Goal: Information Seeking & Learning: Learn about a topic

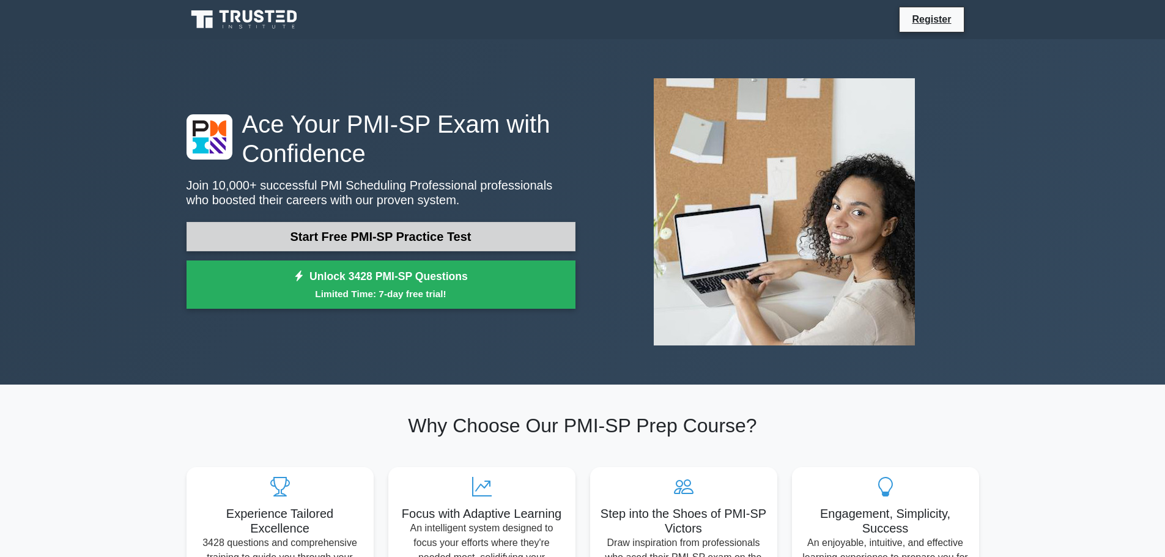
click at [401, 235] on link "Start Free PMI-SP Practice Test" at bounding box center [381, 236] width 389 height 29
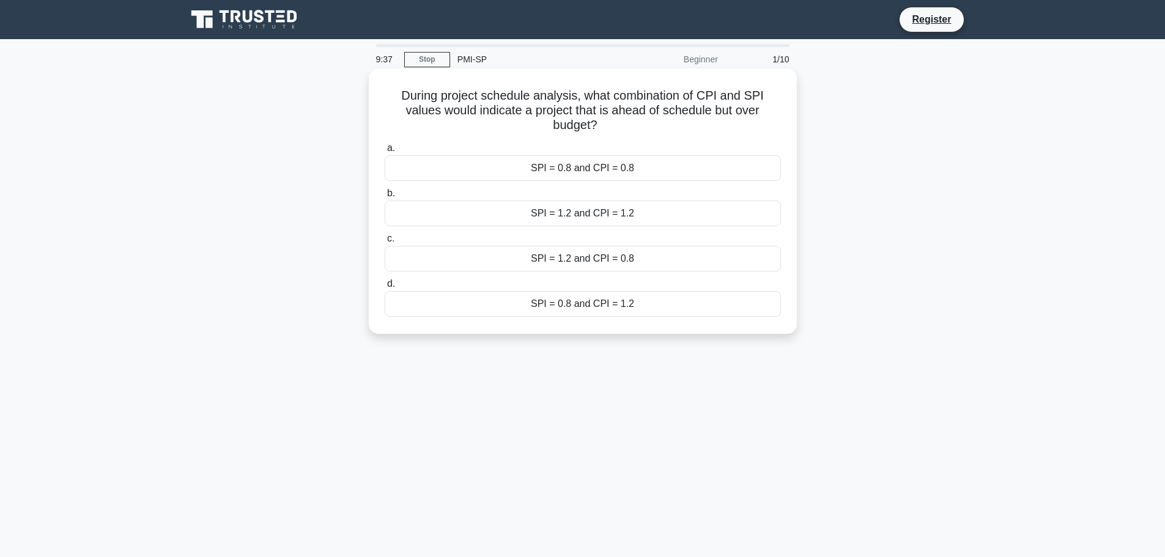
click at [567, 262] on div "SPI = 1.2 and CPI = 0.8" at bounding box center [583, 259] width 396 height 26
click at [385, 243] on input "c. SPI = 1.2 and CPI = 0.8" at bounding box center [385, 239] width 0 height 8
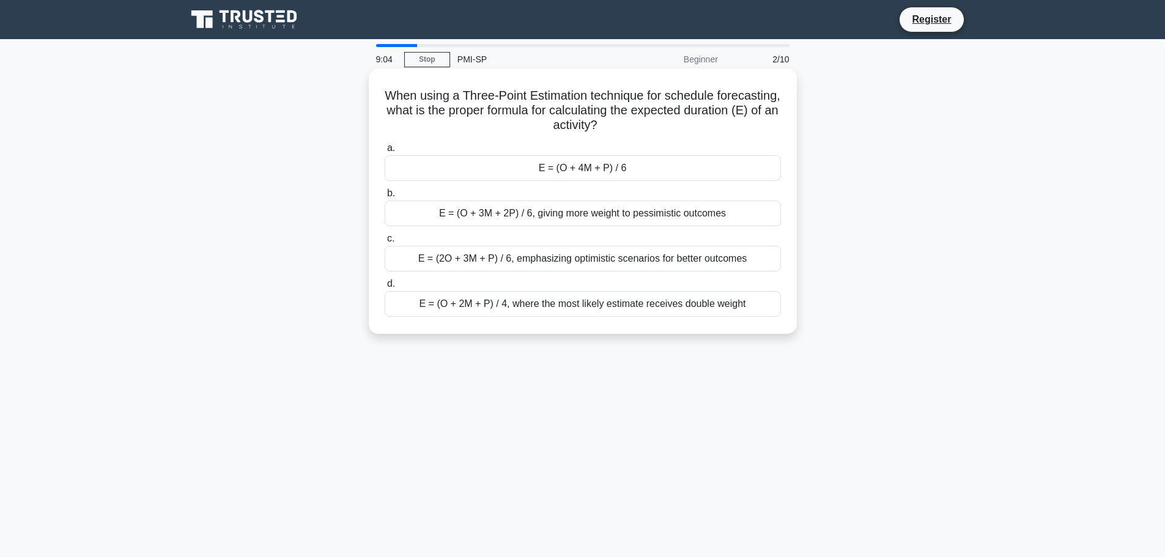
click at [498, 217] on div "E = (O + 3M + 2P) / 6, giving more weight to pessimistic outcomes" at bounding box center [583, 214] width 396 height 26
click at [385, 198] on input "b. E = (O + 3M + 2P) / 6, giving more weight to pessimistic outcomes" at bounding box center [385, 194] width 0 height 8
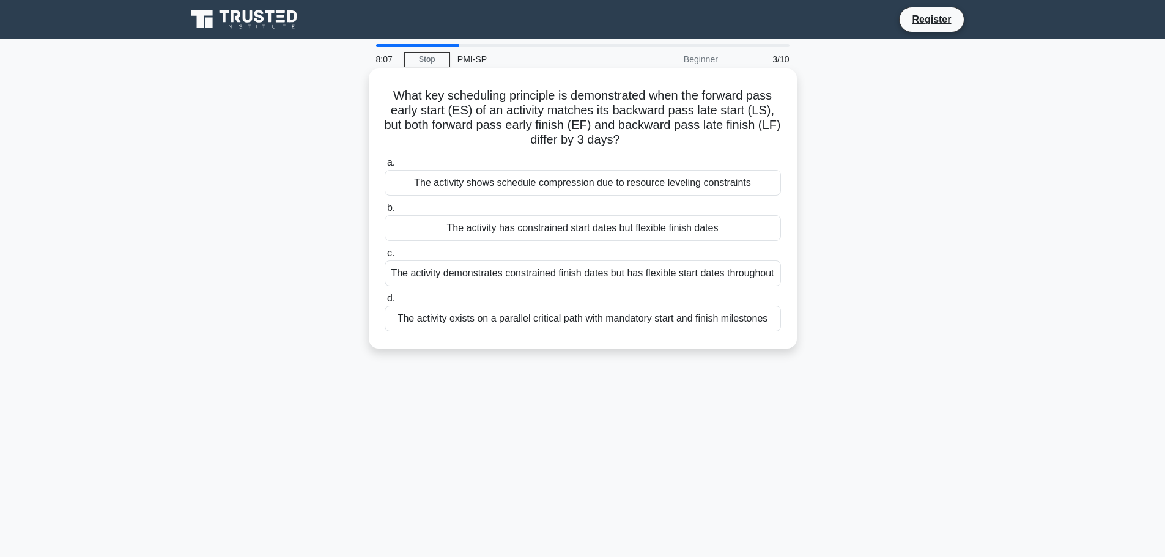
click at [571, 320] on div "The activity exists on a parallel critical path with mandatory start and finish…" at bounding box center [583, 319] width 396 height 26
click at [385, 303] on input "d. The activity exists on a parallel critical path with mandatory start and fin…" at bounding box center [385, 299] width 0 height 8
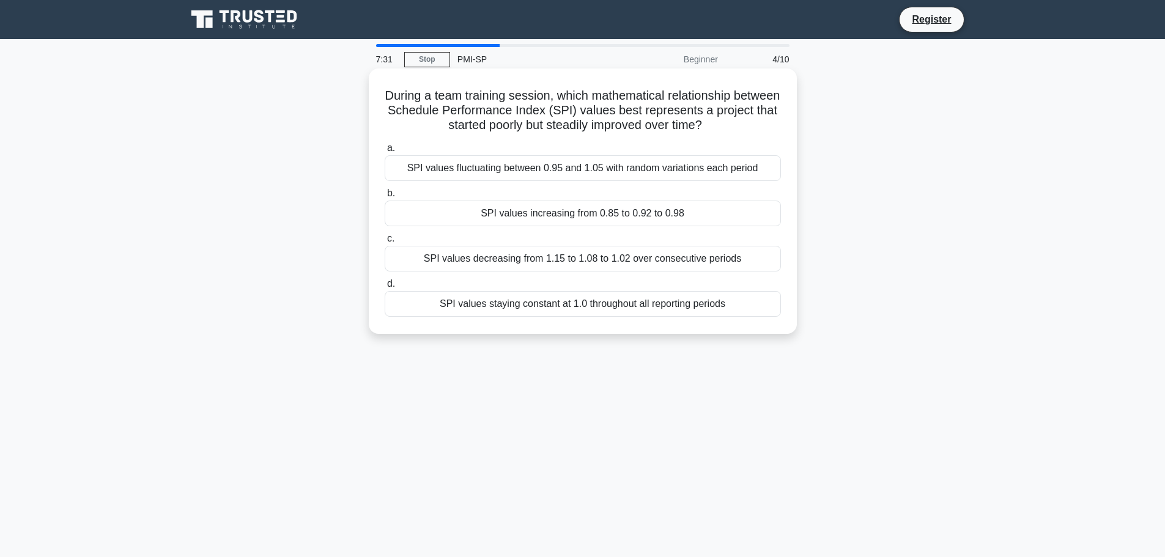
click at [527, 257] on div "SPI values decreasing from 1.15 to 1.08 to 1.02 over consecutive periods" at bounding box center [583, 259] width 396 height 26
click at [385, 243] on input "c. SPI values decreasing from 1.15 to 1.08 to 1.02 over consecutive periods" at bounding box center [385, 239] width 0 height 8
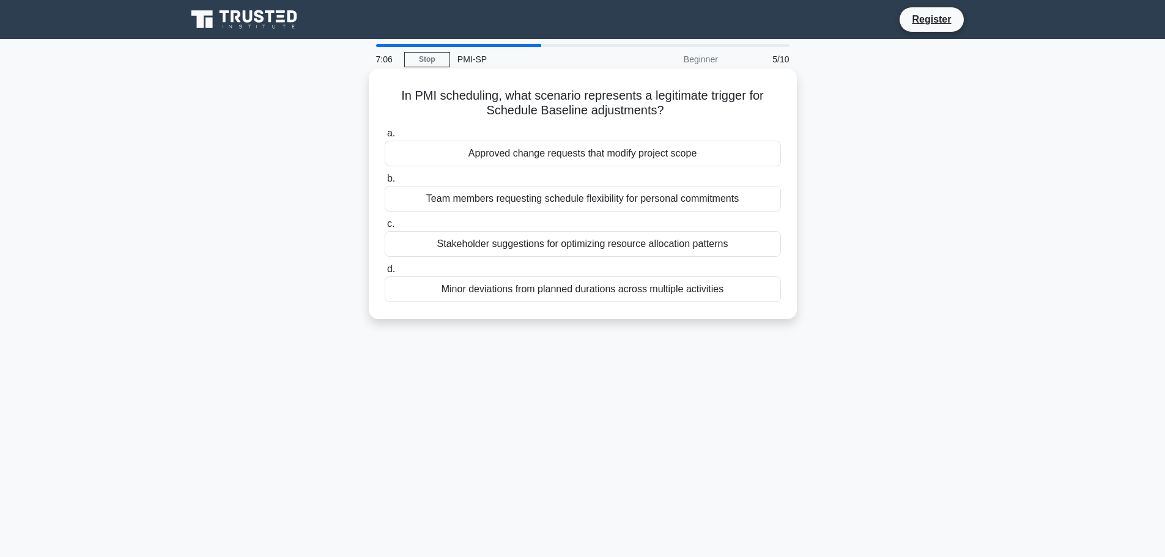
click at [570, 152] on div "Approved change requests that modify project scope" at bounding box center [583, 154] width 396 height 26
click at [385, 138] on input "a. Approved change requests that modify project scope" at bounding box center [385, 134] width 0 height 8
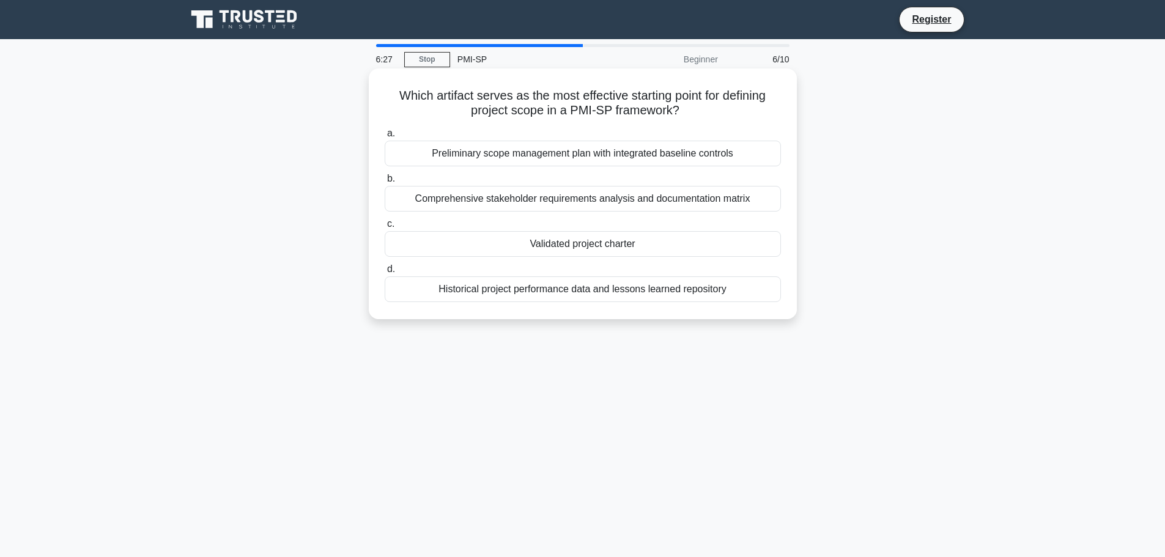
click at [591, 290] on div "Historical project performance data and lessons learned repository" at bounding box center [583, 289] width 396 height 26
click at [385, 273] on input "d. Historical project performance data and lessons learned repository" at bounding box center [385, 269] width 0 height 8
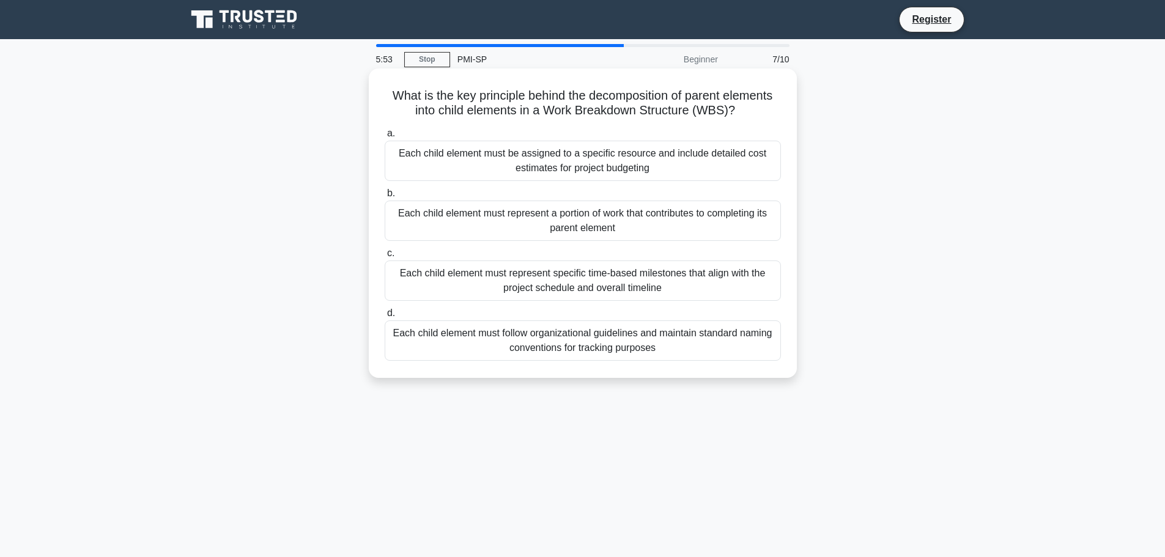
click at [540, 159] on div "Each child element must be assigned to a specific resource and include detailed…" at bounding box center [583, 161] width 396 height 40
click at [385, 138] on input "a. Each child element must be assigned to a specific resource and include detai…" at bounding box center [385, 134] width 0 height 8
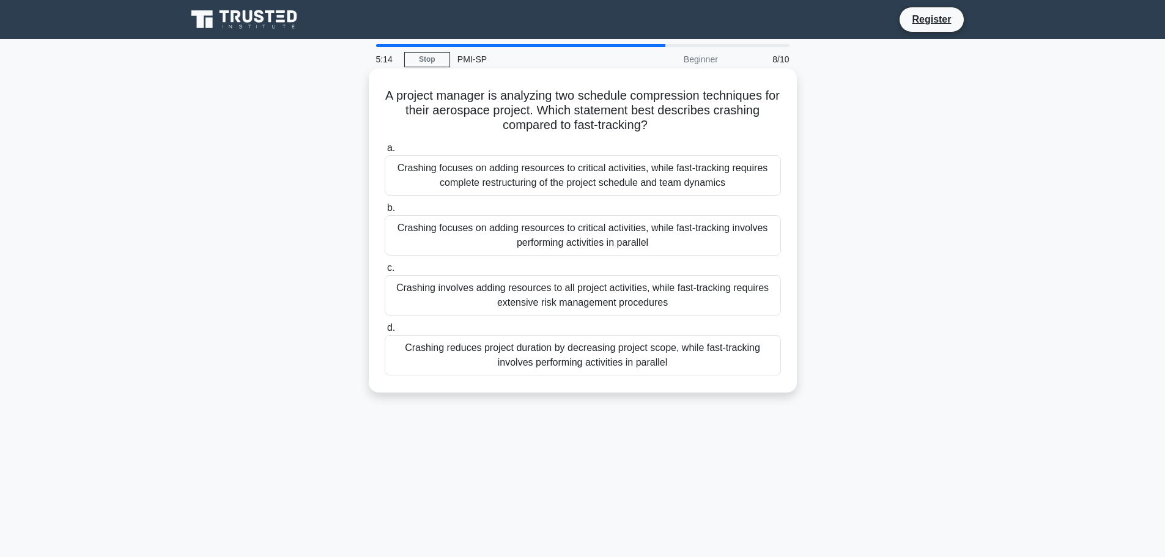
click at [534, 356] on div "Crashing reduces project duration by decreasing project scope, while fast-track…" at bounding box center [583, 355] width 396 height 40
click at [385, 332] on input "d. Crashing reduces project duration by decreasing project scope, while fast-tr…" at bounding box center [385, 328] width 0 height 8
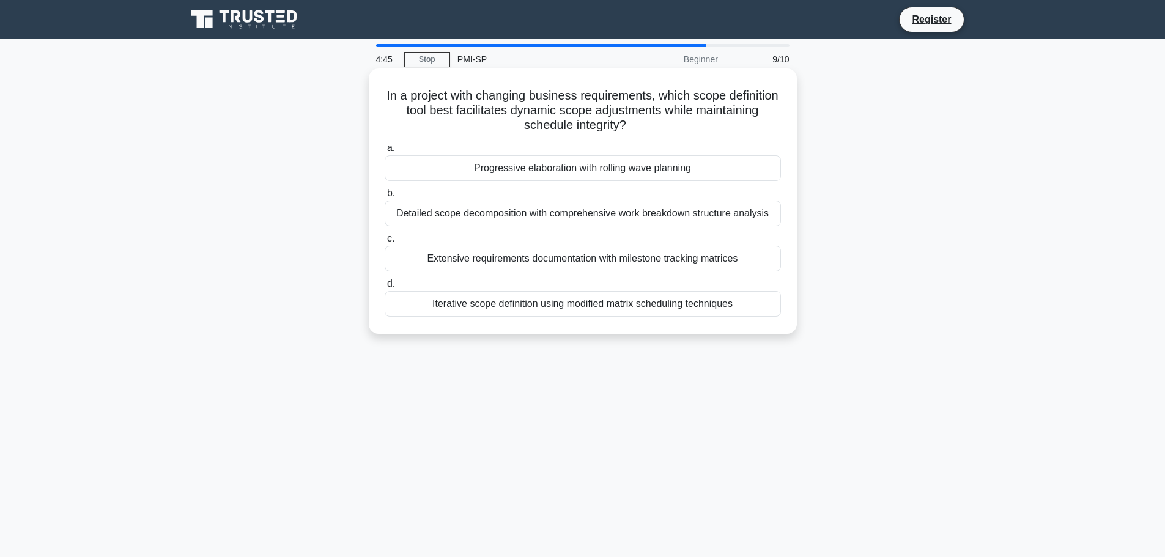
click at [515, 304] on div "Iterative scope definition using modified matrix scheduling techniques" at bounding box center [583, 304] width 396 height 26
click at [385, 288] on input "d. Iterative scope definition using modified matrix scheduling techniques" at bounding box center [385, 284] width 0 height 8
click at [585, 263] on div "Activity P indicates a schedule compression opportunity for fast tracking" at bounding box center [583, 259] width 396 height 26
click at [385, 243] on input "c. Activity P indicates a schedule compression opportunity for fast tracking" at bounding box center [385, 239] width 0 height 8
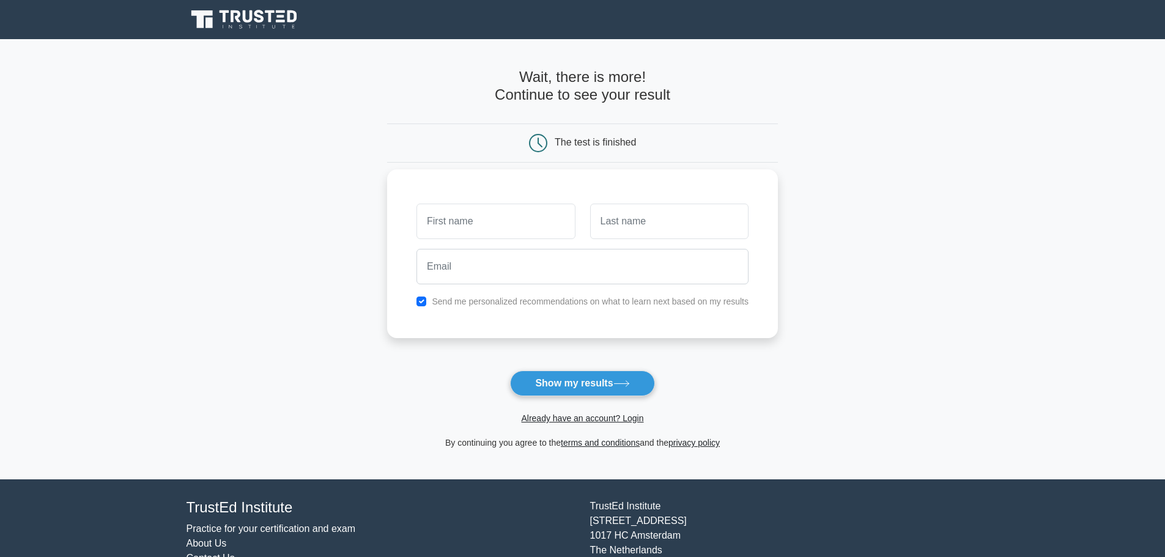
click at [451, 209] on input "text" at bounding box center [495, 221] width 158 height 35
click at [448, 220] on input "text" at bounding box center [495, 221] width 158 height 35
click at [458, 224] on input "text" at bounding box center [495, 221] width 158 height 35
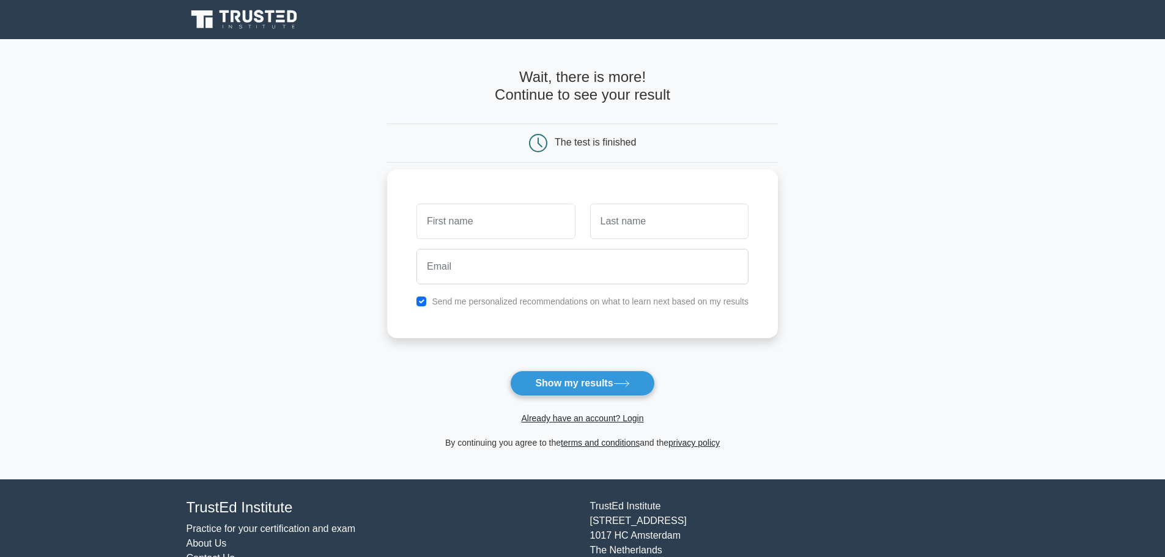
type input "o"
type input "oana"
click at [642, 214] on input "text" at bounding box center [669, 221] width 158 height 35
type input "pinzariu"
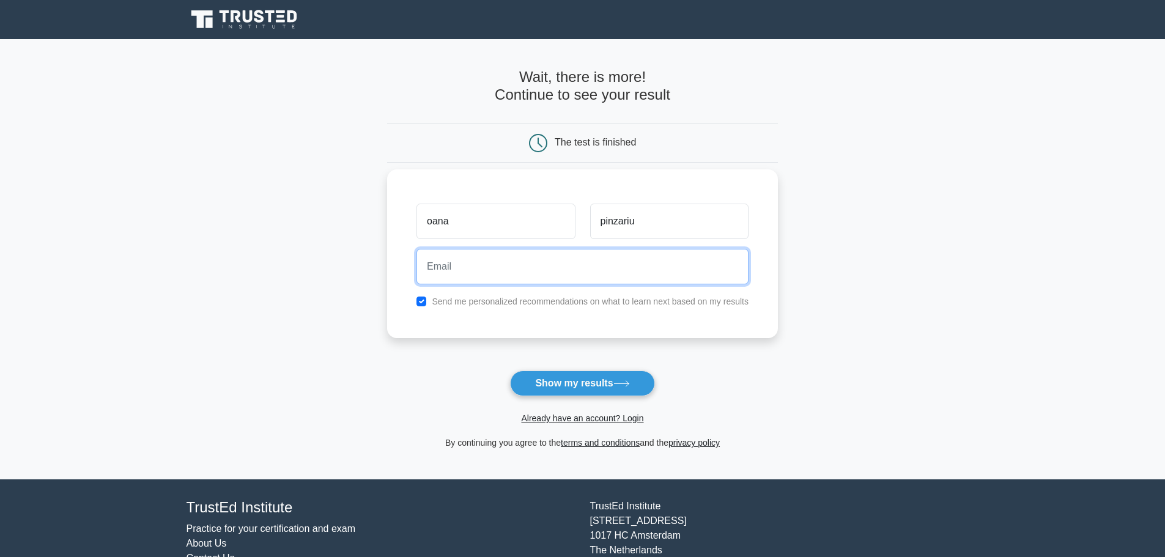
click at [546, 278] on input "email" at bounding box center [582, 266] width 332 height 35
type input "opinzariu@gmail.com"
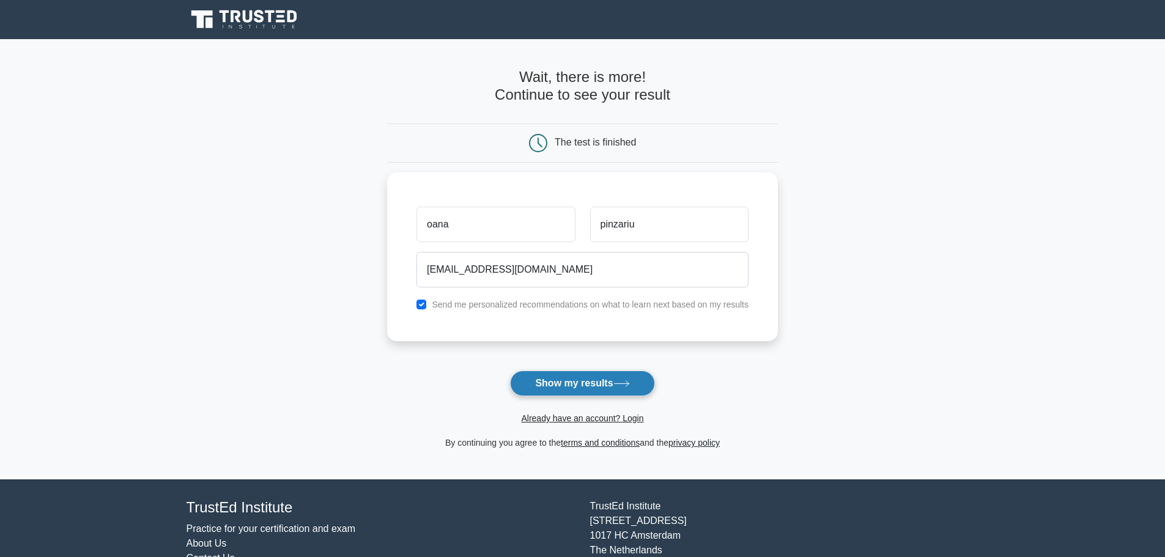
click at [595, 382] on button "Show my results" at bounding box center [582, 384] width 144 height 26
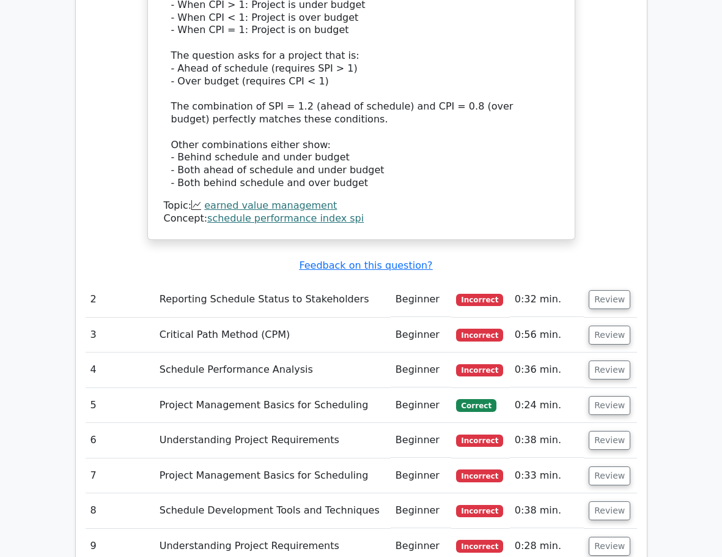
scroll to position [1471, 0]
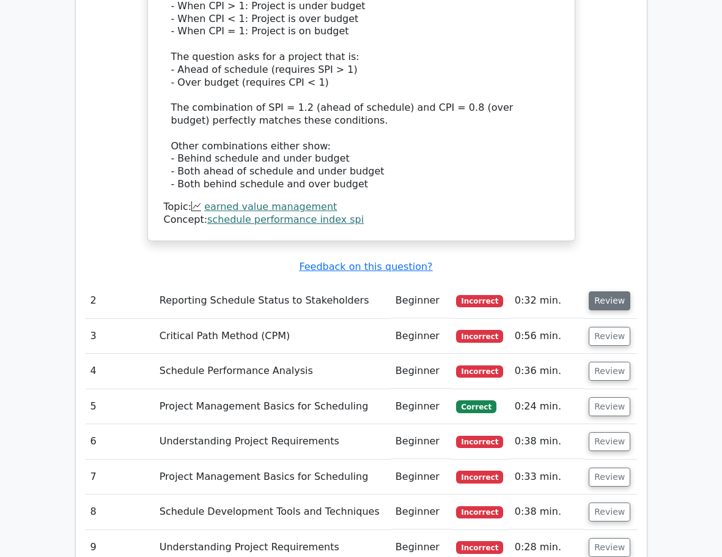
click at [616, 291] on button "Review" at bounding box center [610, 300] width 42 height 19
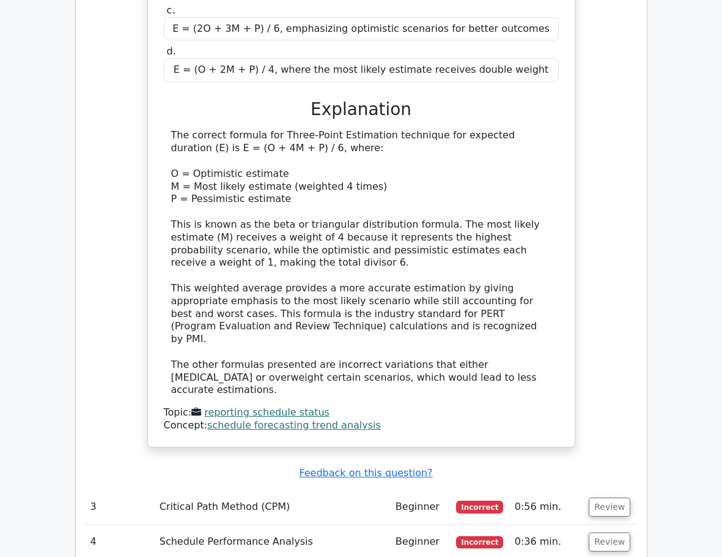
scroll to position [1961, 0]
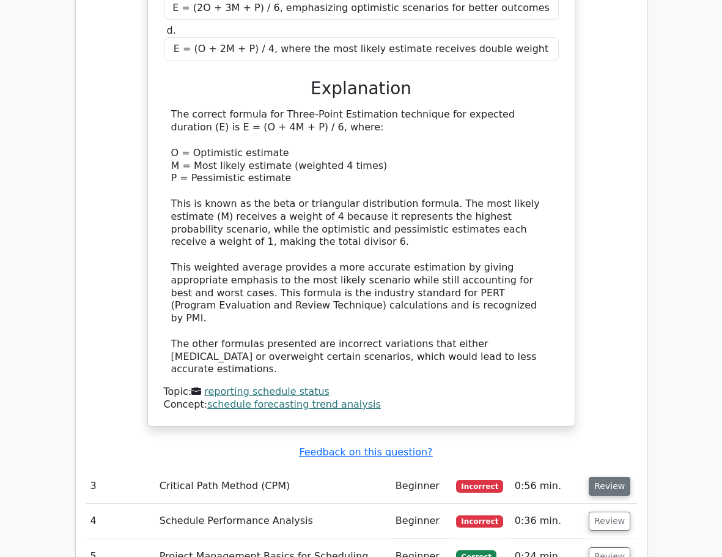
click at [599, 476] on button "Review" at bounding box center [610, 485] width 42 height 19
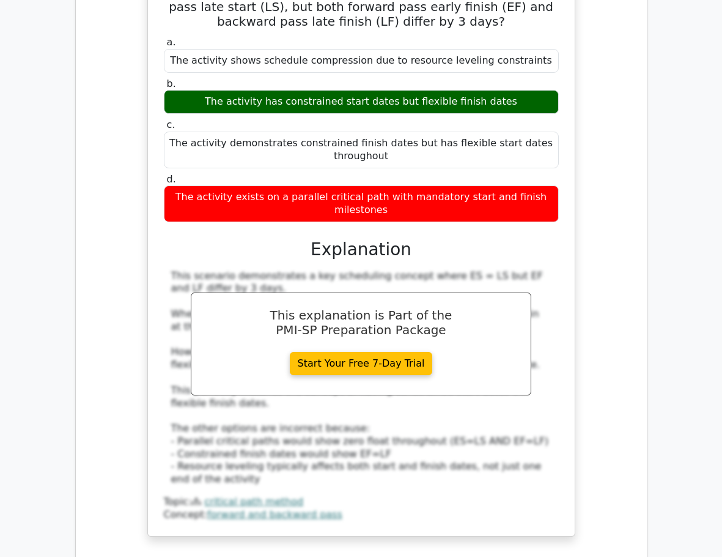
scroll to position [2634, 0]
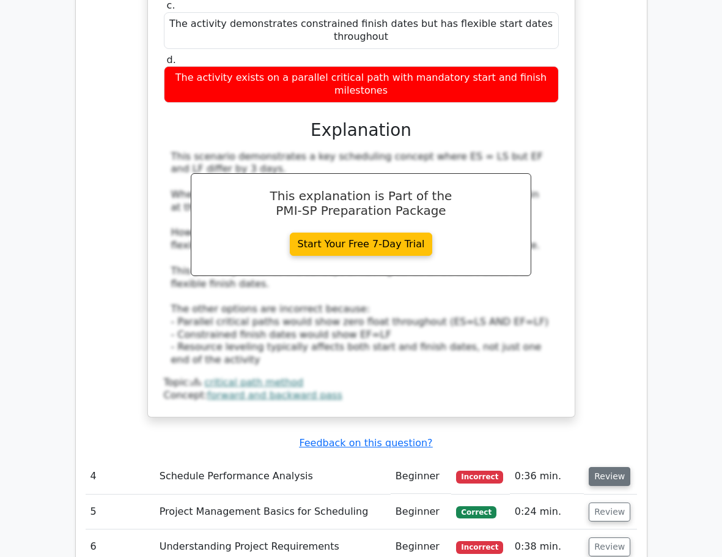
click at [618, 467] on button "Review" at bounding box center [610, 476] width 42 height 19
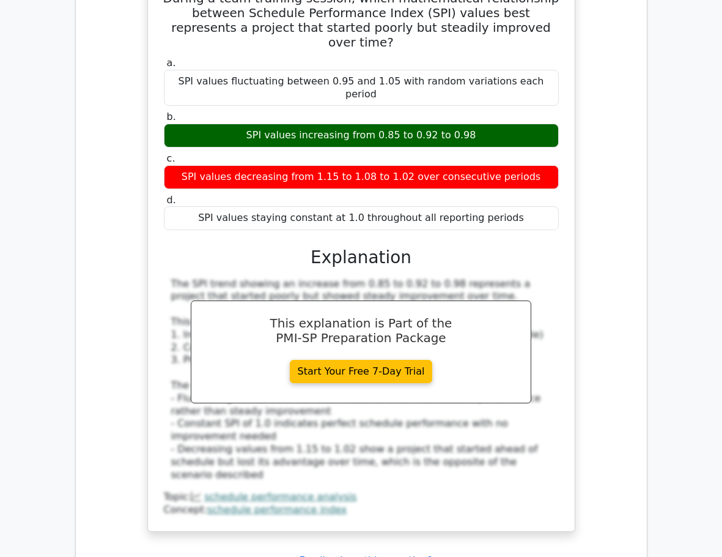
scroll to position [3184, 0]
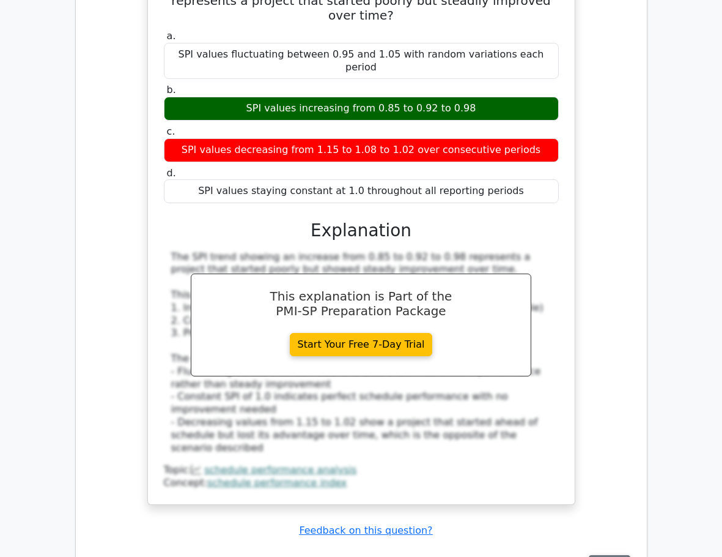
click at [613, 555] on button "Review" at bounding box center [610, 564] width 42 height 19
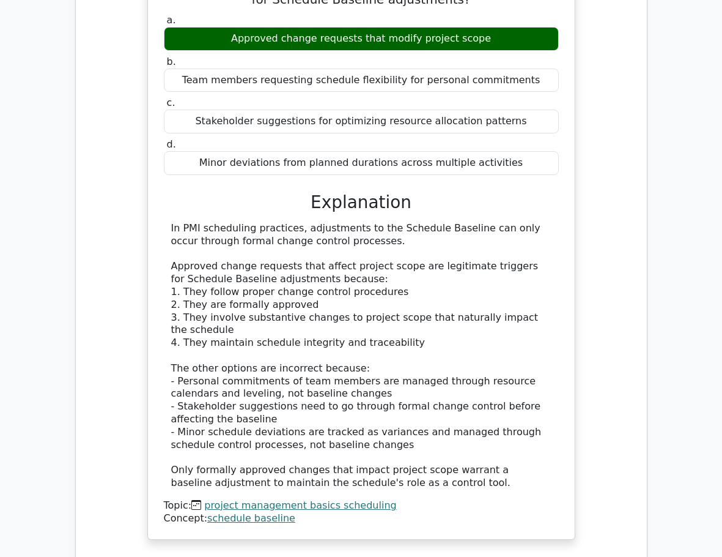
scroll to position [3796, 0]
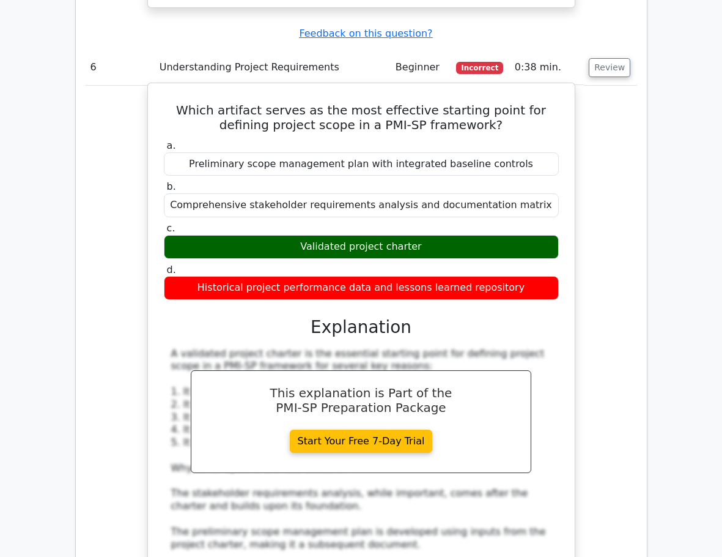
scroll to position [4468, 0]
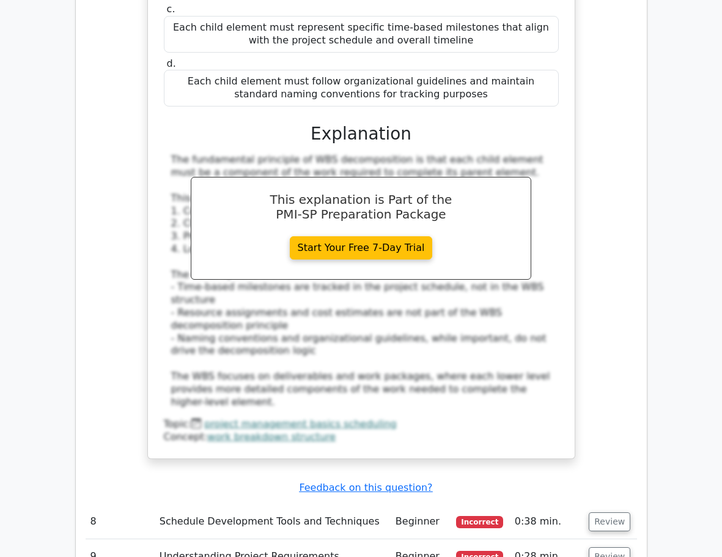
scroll to position [5263, 0]
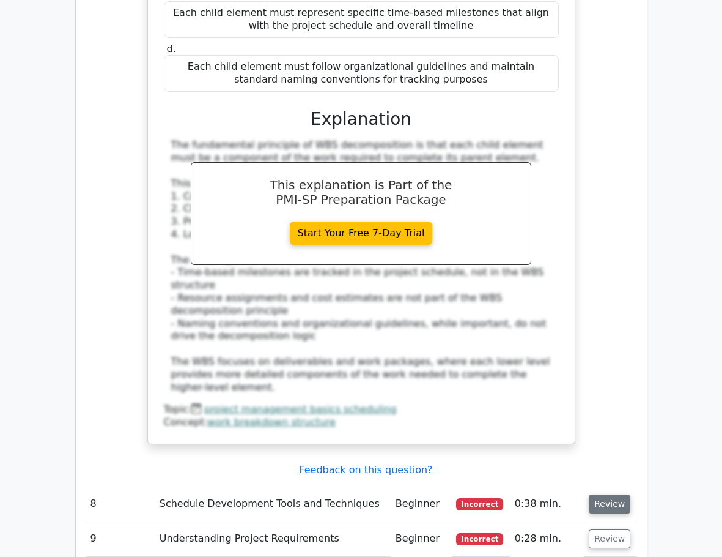
click at [602, 494] on button "Review" at bounding box center [610, 503] width 42 height 19
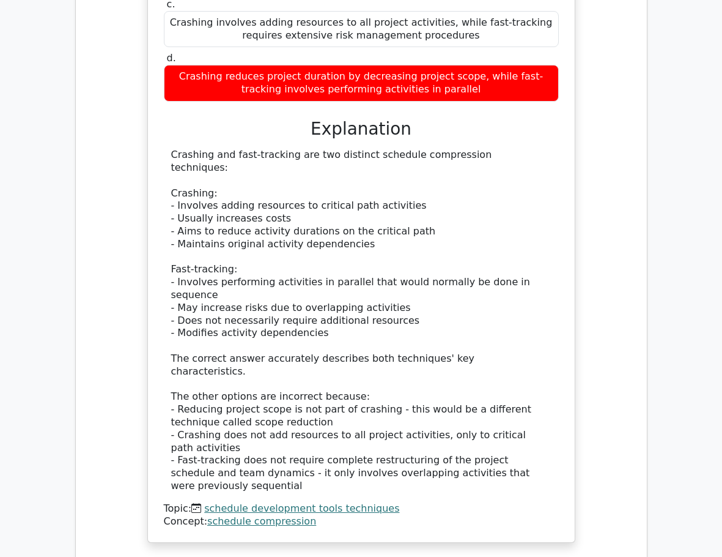
scroll to position [5997, 0]
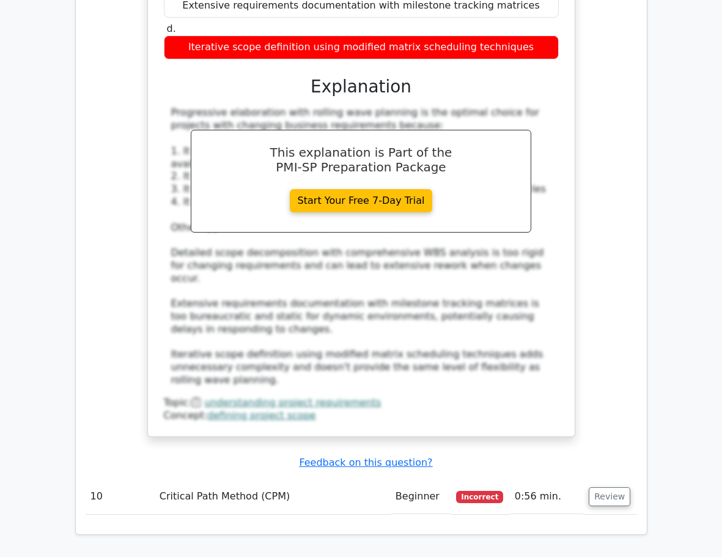
scroll to position [6792, 0]
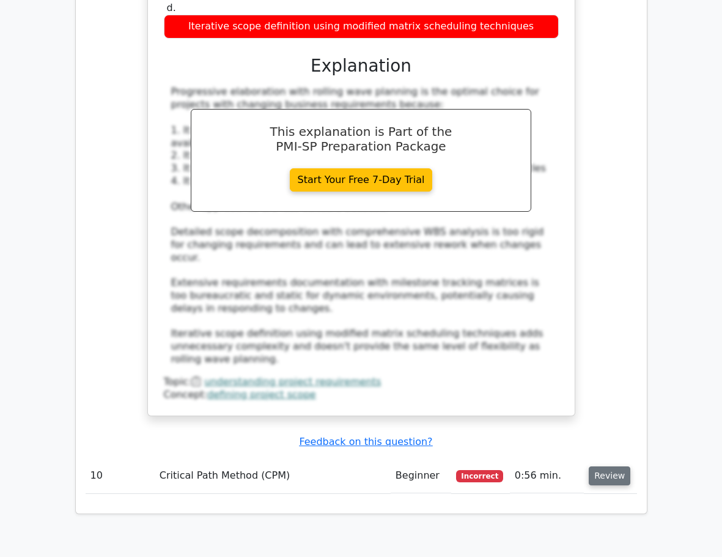
click at [613, 466] on button "Review" at bounding box center [610, 475] width 42 height 19
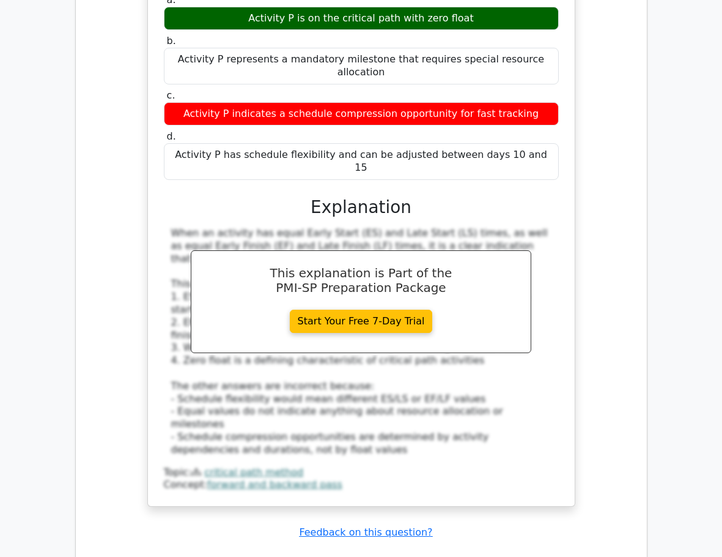
scroll to position [7526, 0]
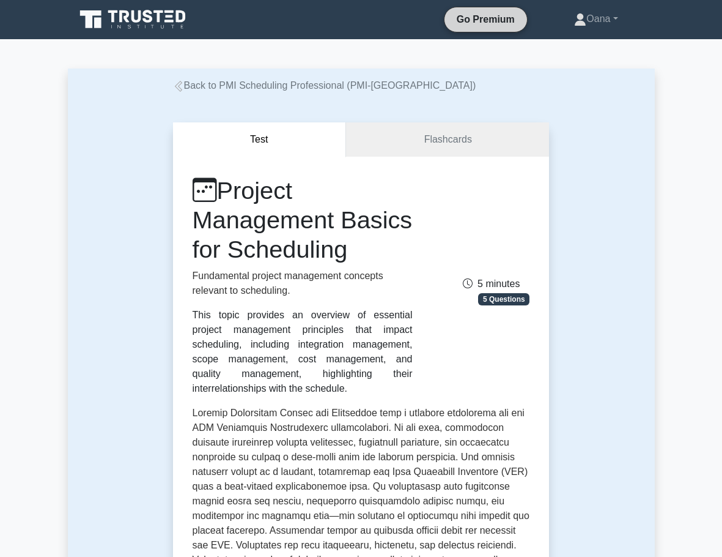
click at [465, 19] on link "Go Premium" at bounding box center [486, 19] width 73 height 15
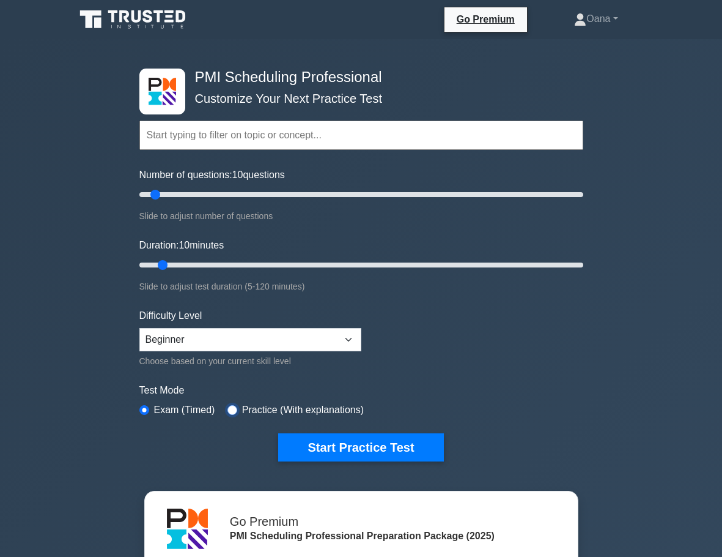
click at [229, 410] on input "radio" at bounding box center [233, 410] width 10 height 10
radio input "true"
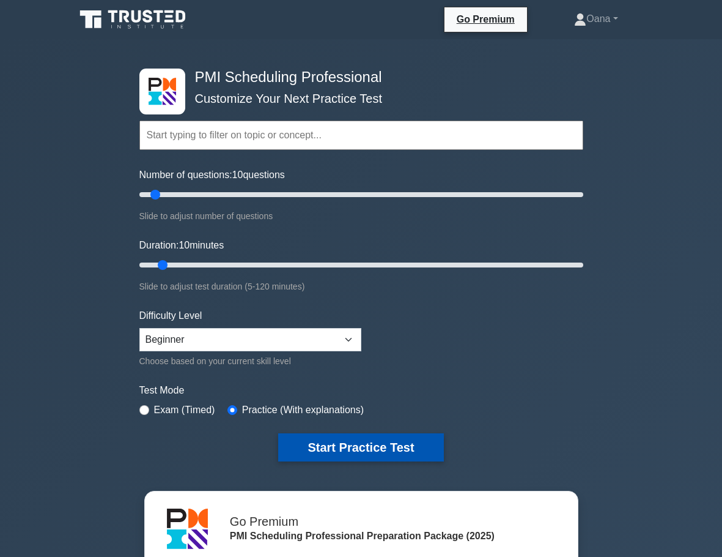
click at [342, 446] on button "Start Practice Test" at bounding box center [360, 447] width 165 height 28
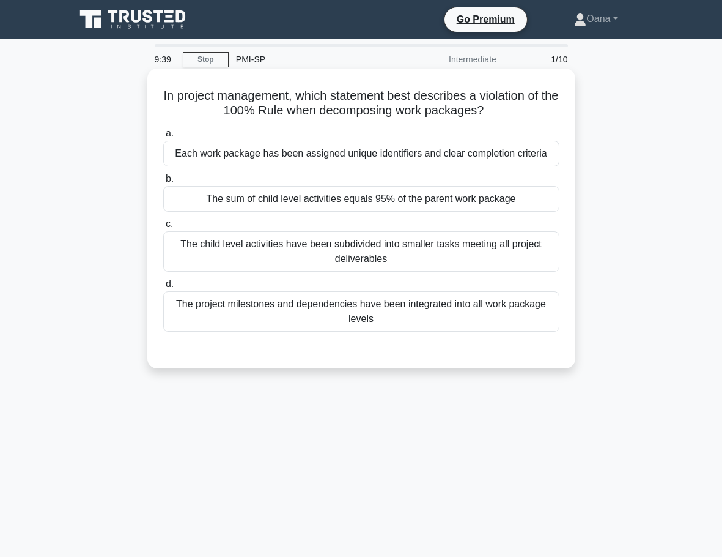
click at [325, 199] on div "The sum of child level activities equals 95% of the parent work package" at bounding box center [361, 199] width 396 height 26
click at [163, 183] on input "b. The sum of child level activities equals 95% of the parent work package" at bounding box center [163, 179] width 0 height 8
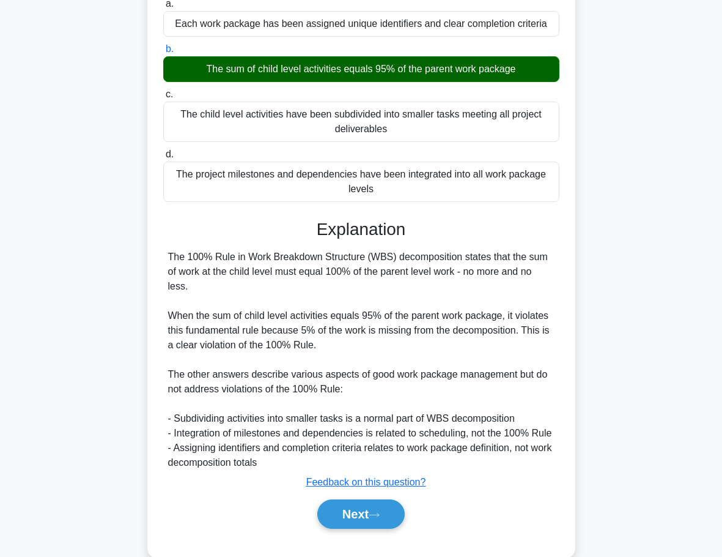
scroll to position [139, 0]
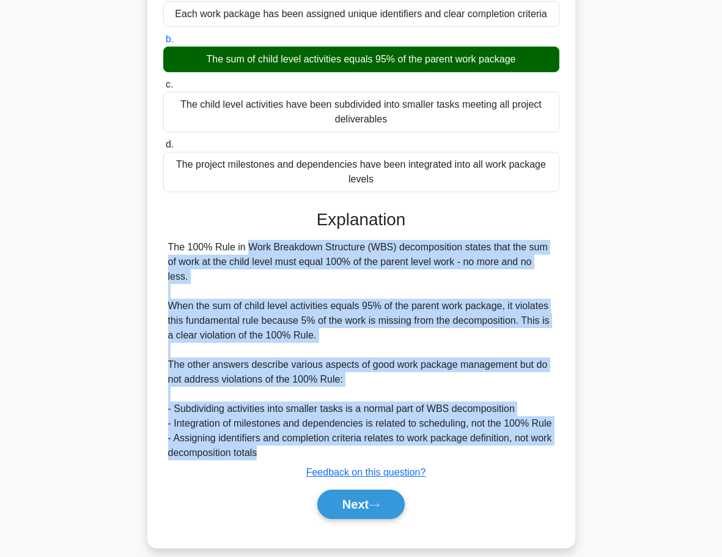
drag, startPoint x: 168, startPoint y: 245, endPoint x: 324, endPoint y: 435, distance: 246.0
click at [324, 435] on div "The 100% Rule in Work Breakdown Structure (WBS) decomposition states that the s…" at bounding box center [361, 350] width 387 height 220
click at [234, 309] on div "The 100% Rule in Work Breakdown Structure (WBS) decomposition states that the s…" at bounding box center [361, 350] width 387 height 220
drag, startPoint x: 169, startPoint y: 248, endPoint x: 296, endPoint y: 437, distance: 227.8
click at [296, 437] on div "The 100% Rule in Work Breakdown Structure (WBS) decomposition states that the s…" at bounding box center [361, 350] width 387 height 220
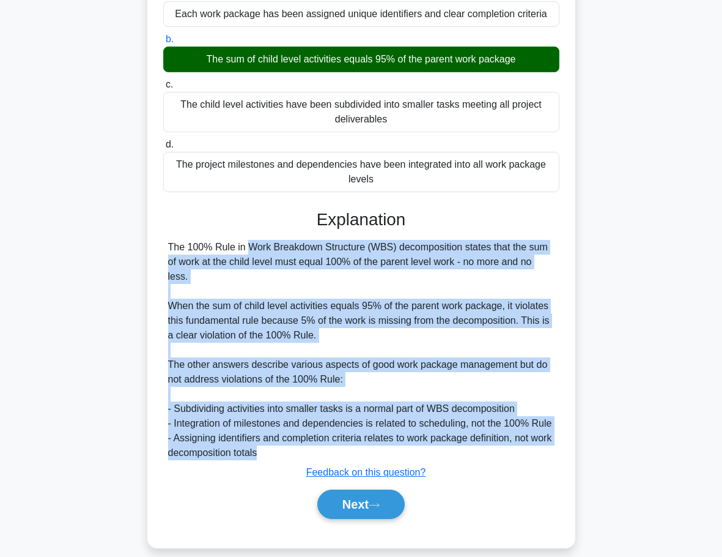
click at [298, 364] on div "The 100% Rule in Work Breakdown Structure (WBS) decomposition states that the s…" at bounding box center [361, 350] width 387 height 220
